Goal: Task Accomplishment & Management: Use online tool/utility

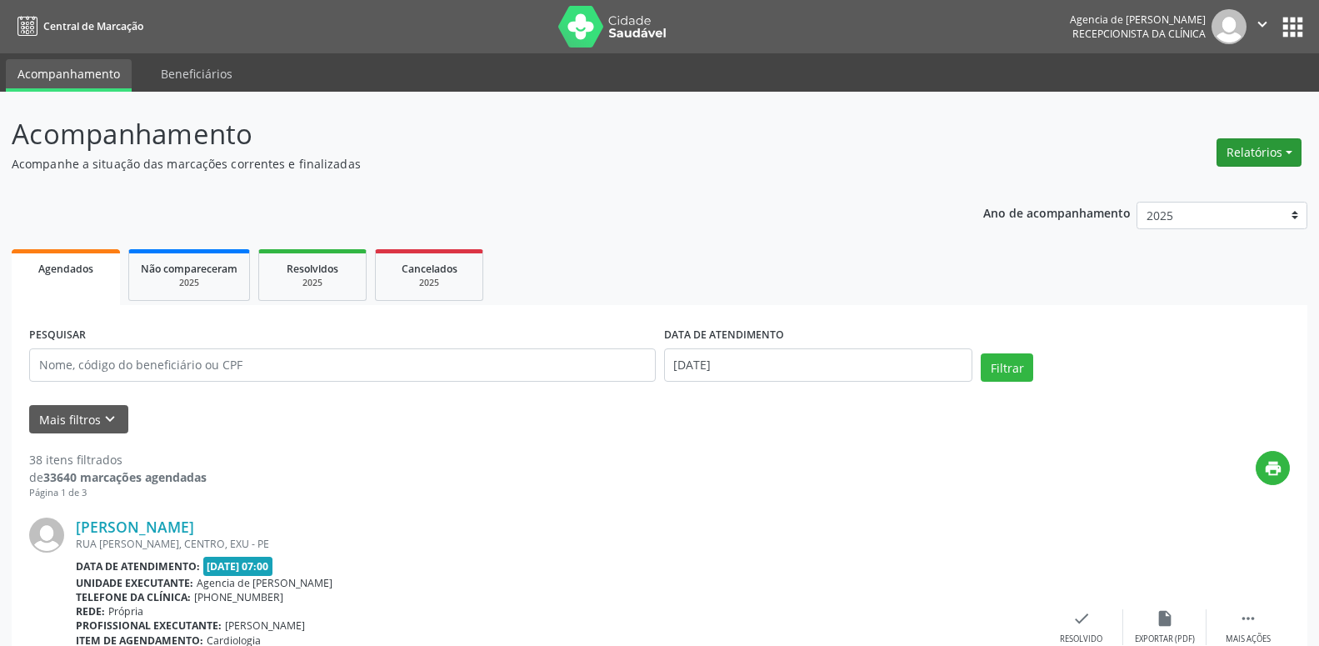
click at [1281, 143] on button "Relatórios" at bounding box center [1259, 152] width 85 height 28
click at [1250, 182] on link "Agendamentos" at bounding box center [1212, 188] width 179 height 23
select select "7"
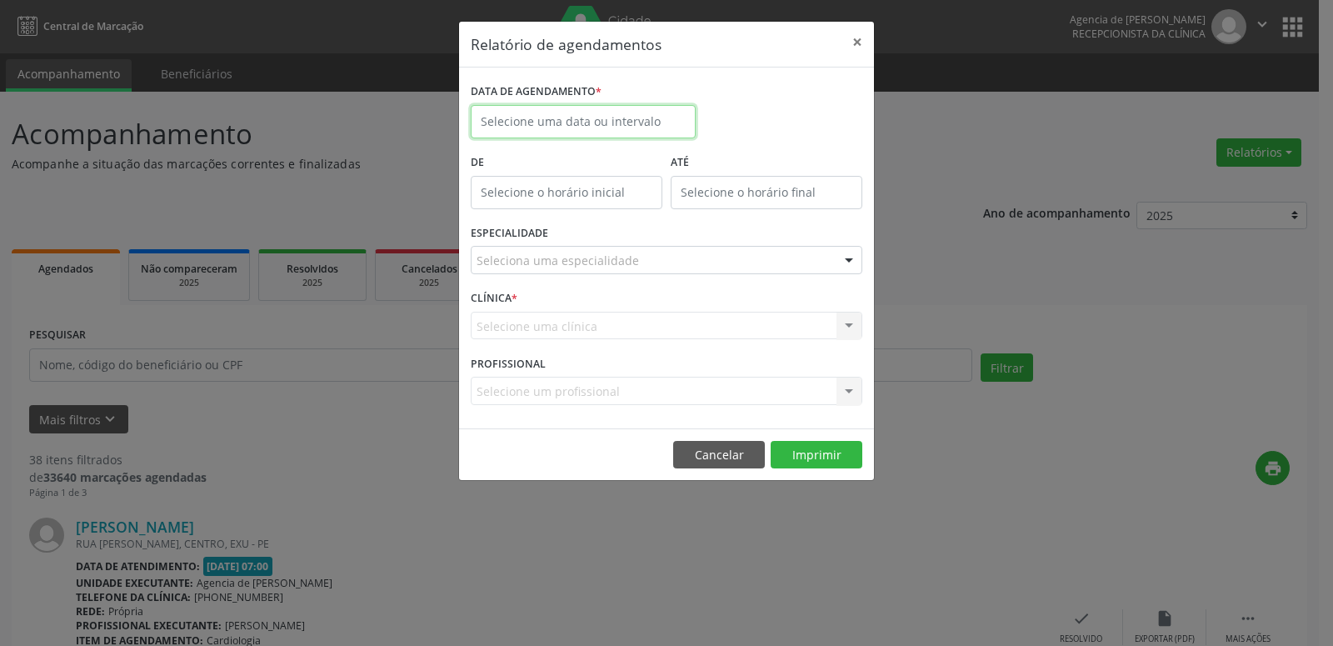
click at [601, 113] on input "text" at bounding box center [583, 121] width 225 height 33
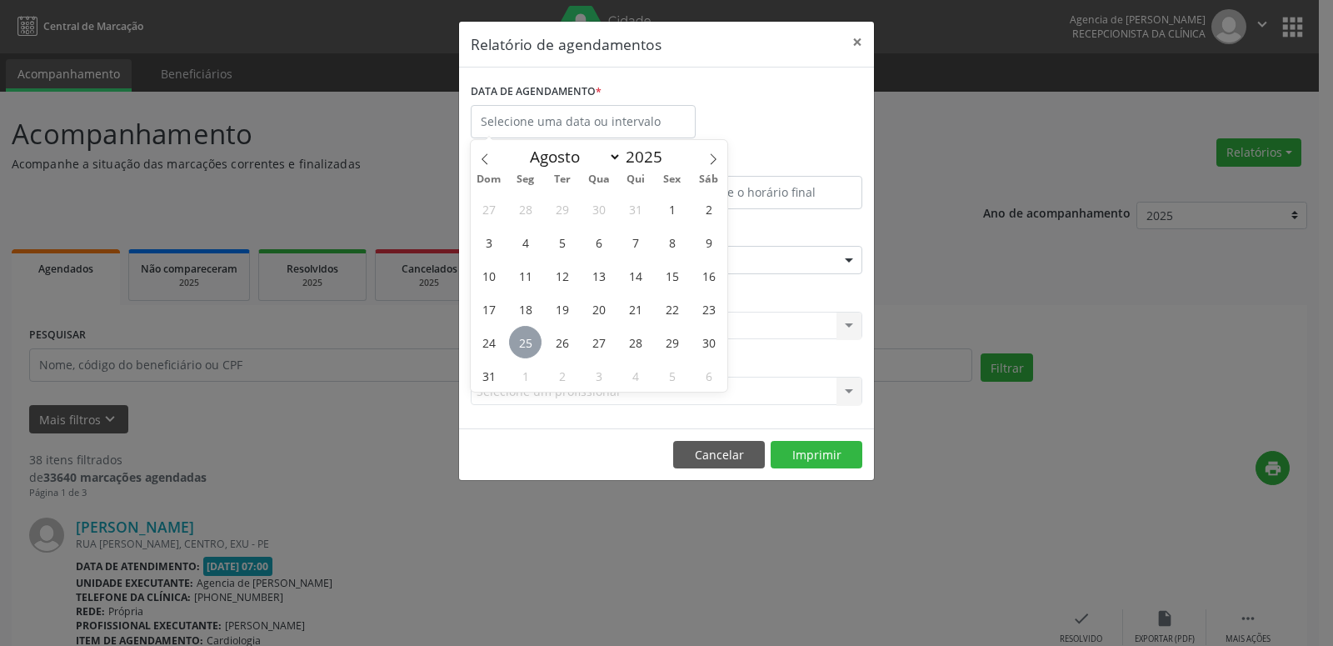
click at [531, 338] on span "25" at bounding box center [525, 342] width 33 height 33
type input "[DATE]"
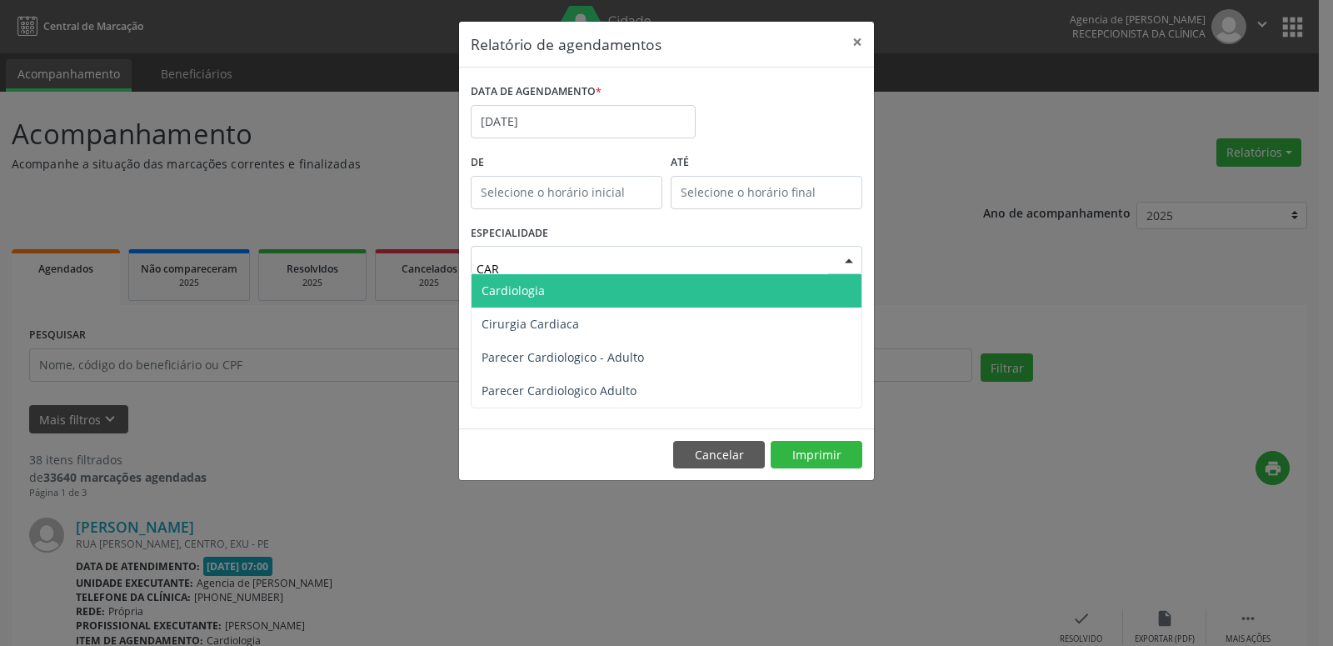
type input "CARD"
click at [588, 292] on span "Cardiologia" at bounding box center [667, 290] width 390 height 33
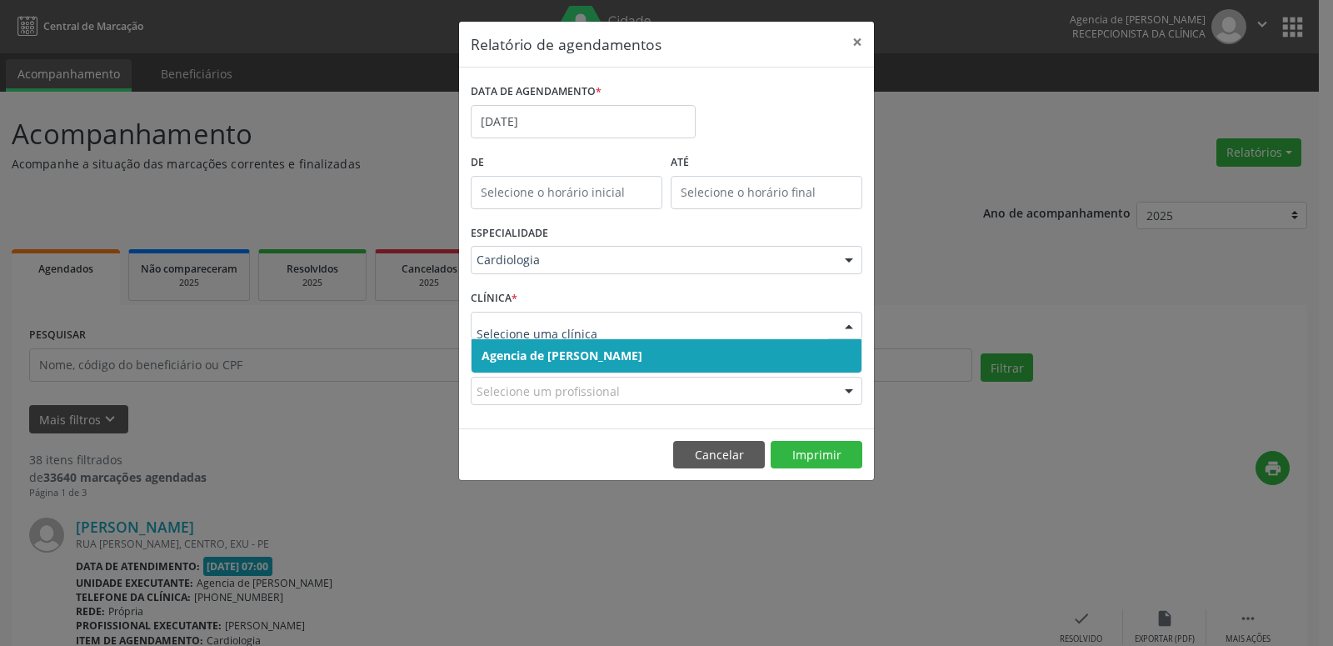
click at [848, 332] on div at bounding box center [849, 327] width 25 height 28
click at [761, 357] on span "Agencia de [PERSON_NAME]" at bounding box center [667, 355] width 390 height 33
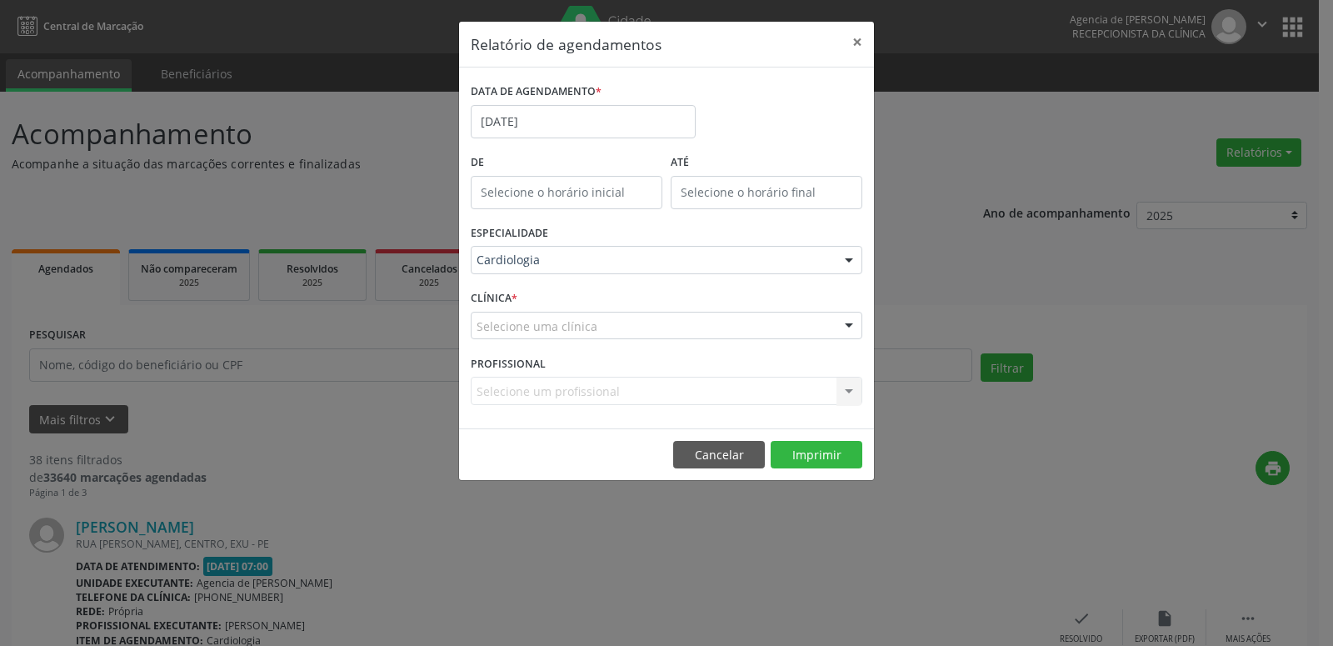
click at [832, 327] on div "Selecione uma clínica" at bounding box center [667, 326] width 392 height 28
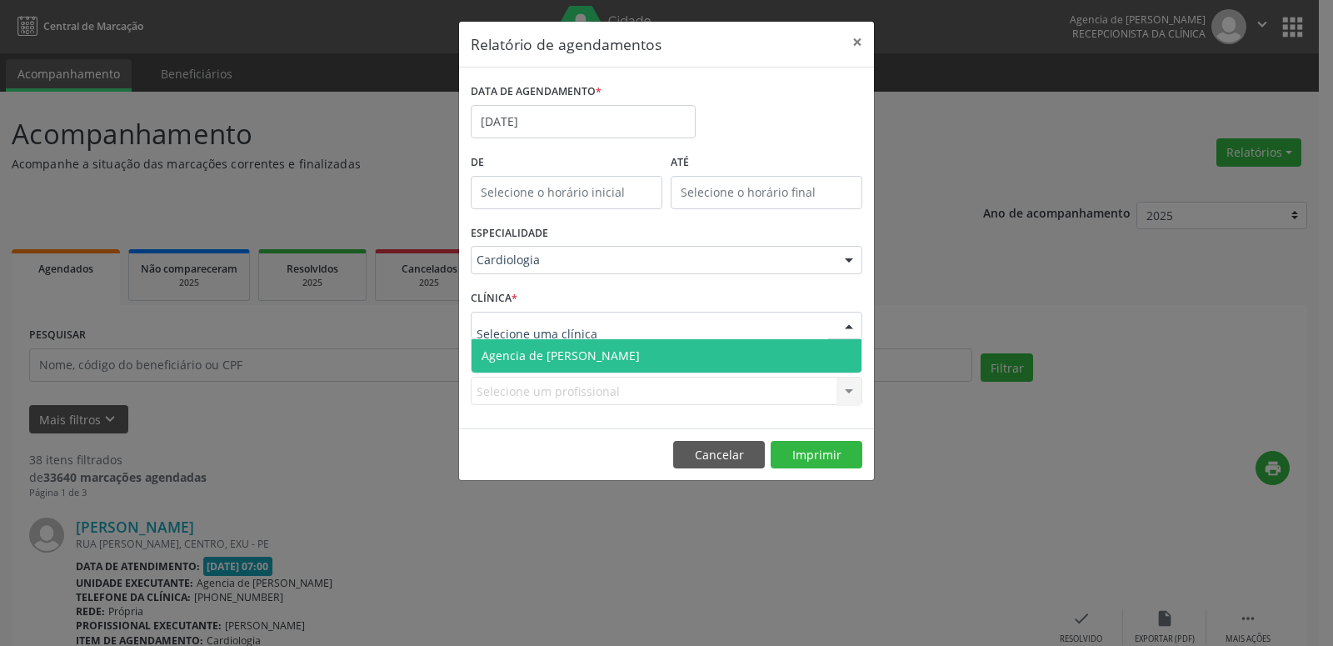
click at [804, 368] on span "Agencia de [PERSON_NAME]" at bounding box center [667, 355] width 390 height 33
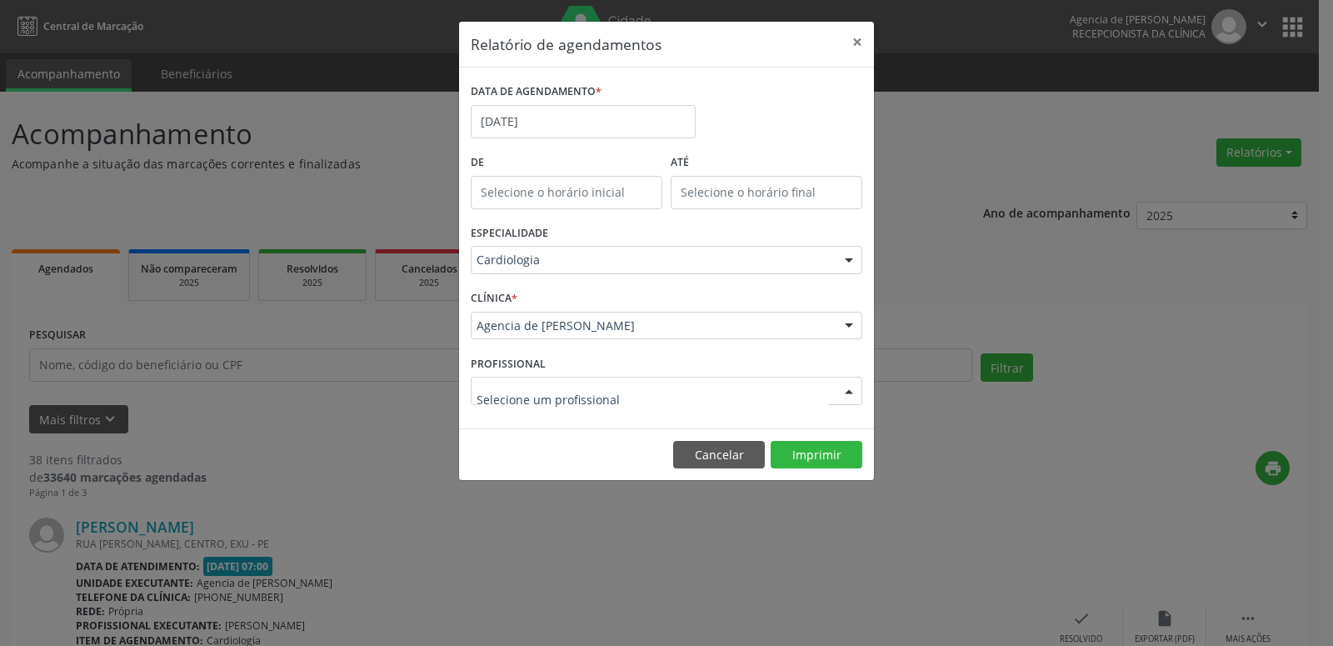
click at [801, 393] on div at bounding box center [667, 391] width 392 height 28
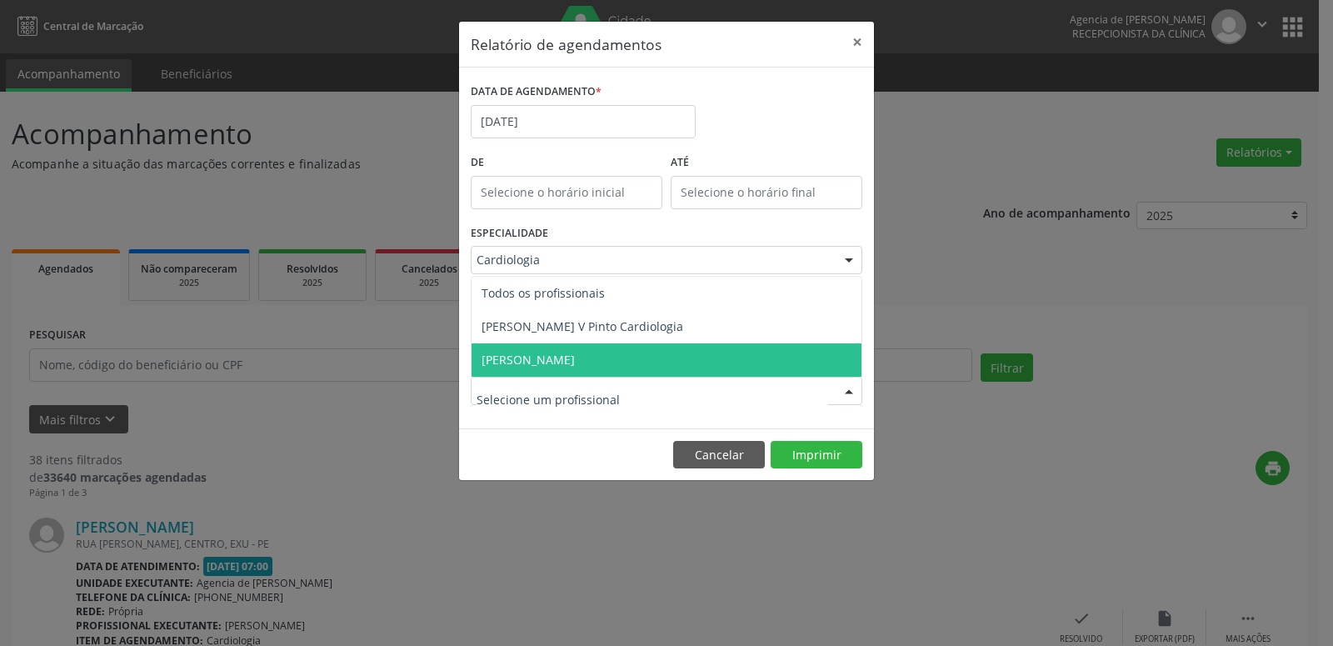
click at [734, 354] on span "[PERSON_NAME]" at bounding box center [667, 359] width 390 height 33
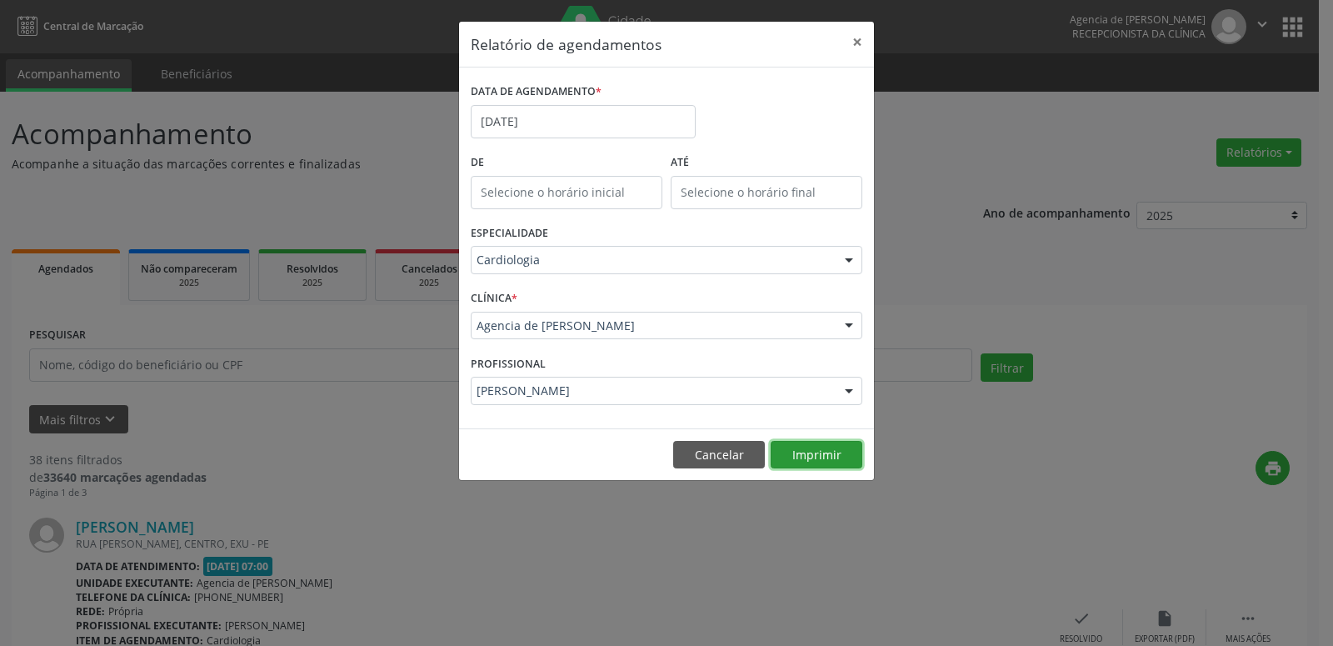
click at [798, 457] on button "Imprimir" at bounding box center [817, 455] width 92 height 28
